Goal: Find specific page/section: Find specific page/section

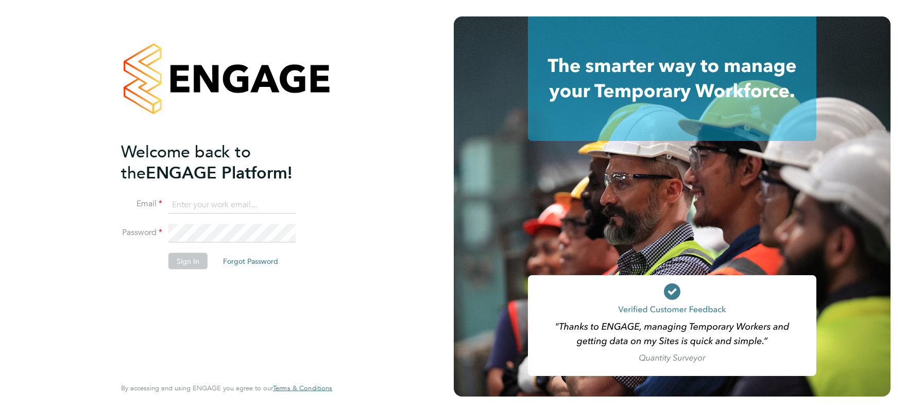
click at [241, 208] on input at bounding box center [231, 205] width 127 height 19
type input "[PERSON_NAME][EMAIL_ADDRESS][DOMAIN_NAME]"
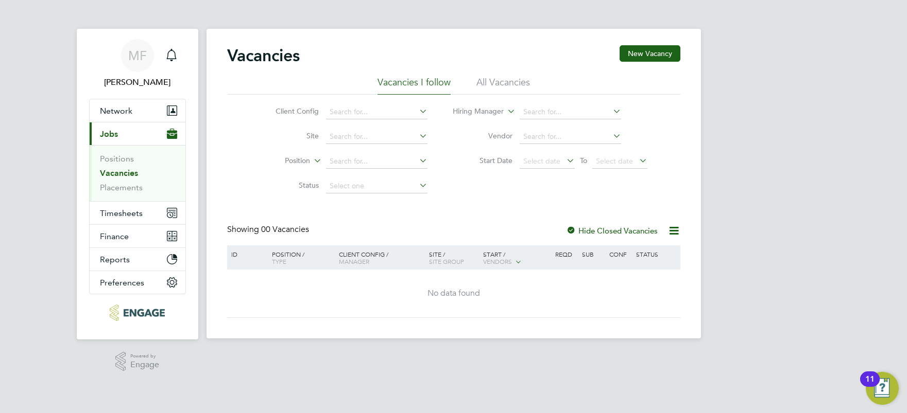
click at [509, 81] on li "All Vacancies" at bounding box center [503, 85] width 54 height 19
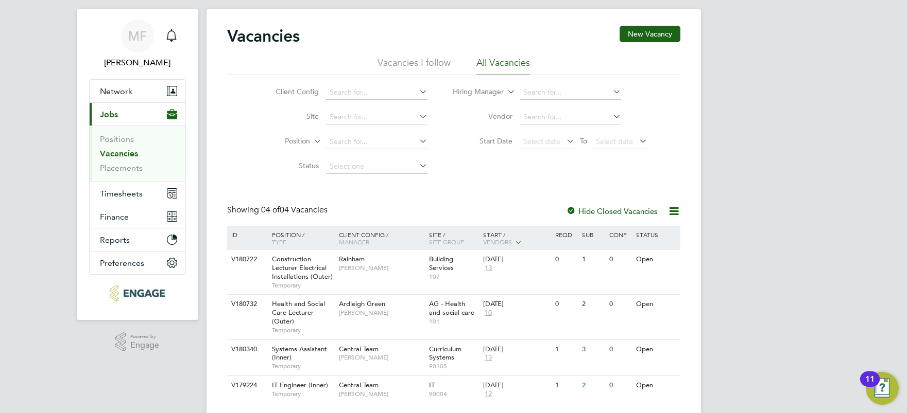
scroll to position [48, 0]
